Goal: Entertainment & Leisure: Consume media (video, audio)

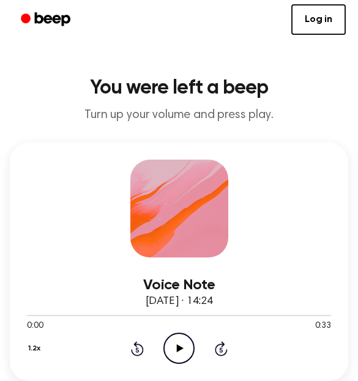
click at [190, 337] on icon "Play Audio" at bounding box center [178, 348] width 31 height 31
click at [126, 345] on div "1.2x Rewind 5 seconds Pause Audio Skip 5 seconds" at bounding box center [179, 348] width 304 height 31
click at [129, 346] on div "1.2x Rewind 5 seconds Pause Audio Skip 5 seconds" at bounding box center [179, 348] width 304 height 31
click at [135, 343] on icon at bounding box center [137, 348] width 13 height 15
click at [132, 347] on icon "Rewind 5 seconds" at bounding box center [136, 349] width 13 height 16
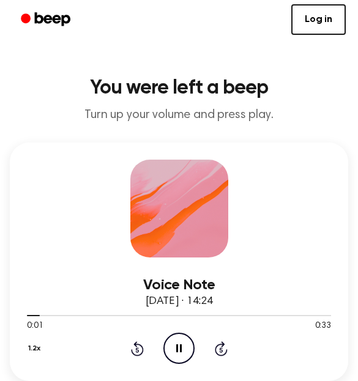
click at [133, 347] on icon "Rewind 5 seconds" at bounding box center [136, 349] width 13 height 16
click at [185, 342] on icon "Play Audio" at bounding box center [178, 348] width 31 height 31
click at [188, 338] on icon "Play Audio" at bounding box center [178, 348] width 31 height 31
click at [179, 340] on icon "Play Audio" at bounding box center [178, 348] width 31 height 31
click at [181, 352] on icon "Play Audio" at bounding box center [178, 348] width 31 height 31
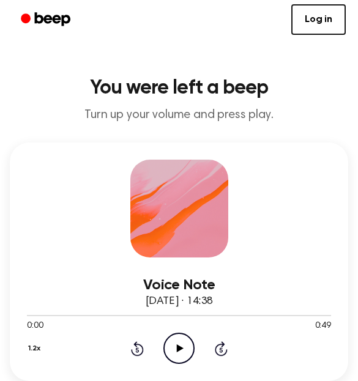
click at [175, 341] on icon "Play Audio" at bounding box center [178, 348] width 31 height 31
click at [180, 341] on icon "Play Audio" at bounding box center [178, 348] width 31 height 31
click at [187, 362] on circle at bounding box center [179, 348] width 30 height 30
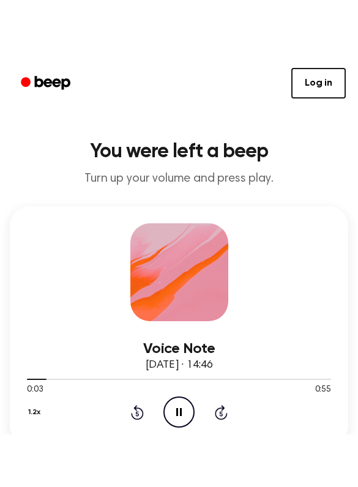
scroll to position [1, 0]
